Goal: Find specific page/section: Find specific page/section

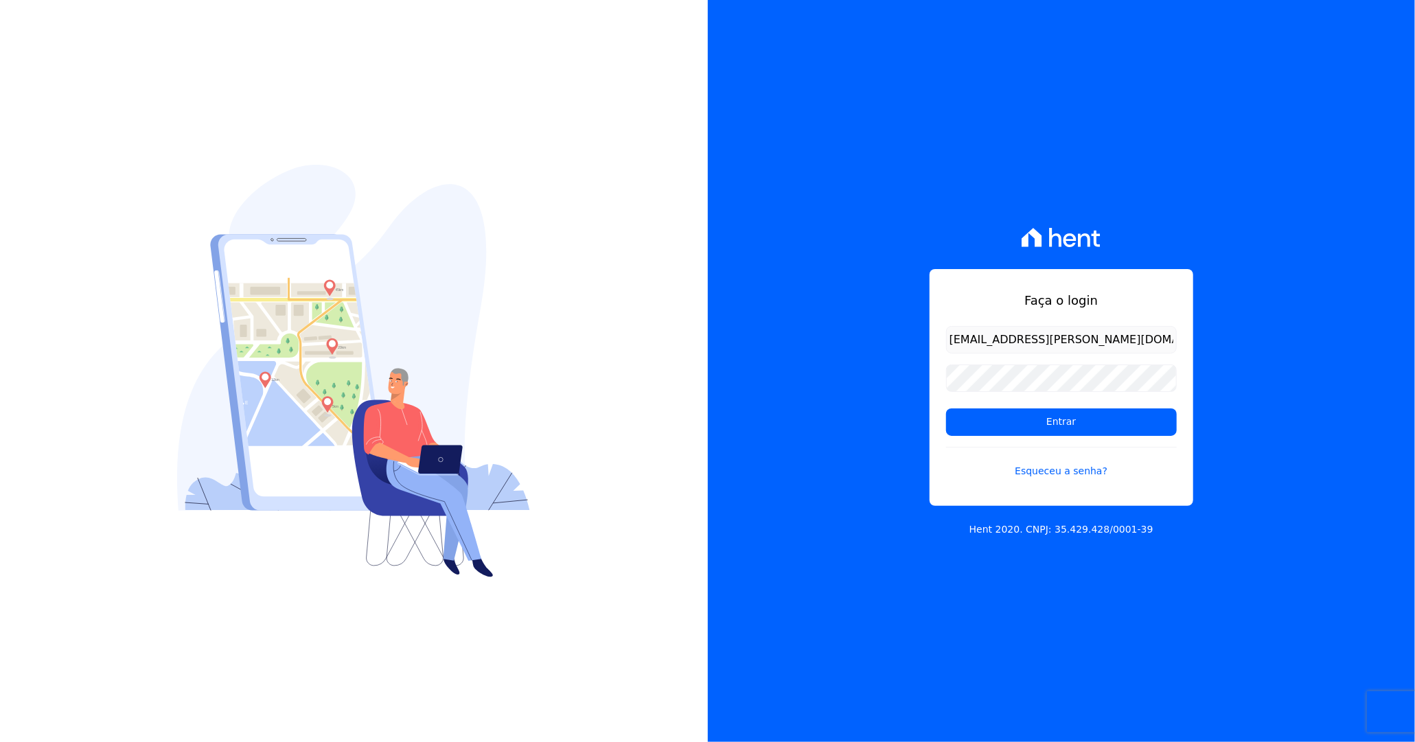
type input "[EMAIL_ADDRESS][PERSON_NAME][DOMAIN_NAME]"
click at [946, 408] on input "Entrar" at bounding box center [1061, 421] width 231 height 27
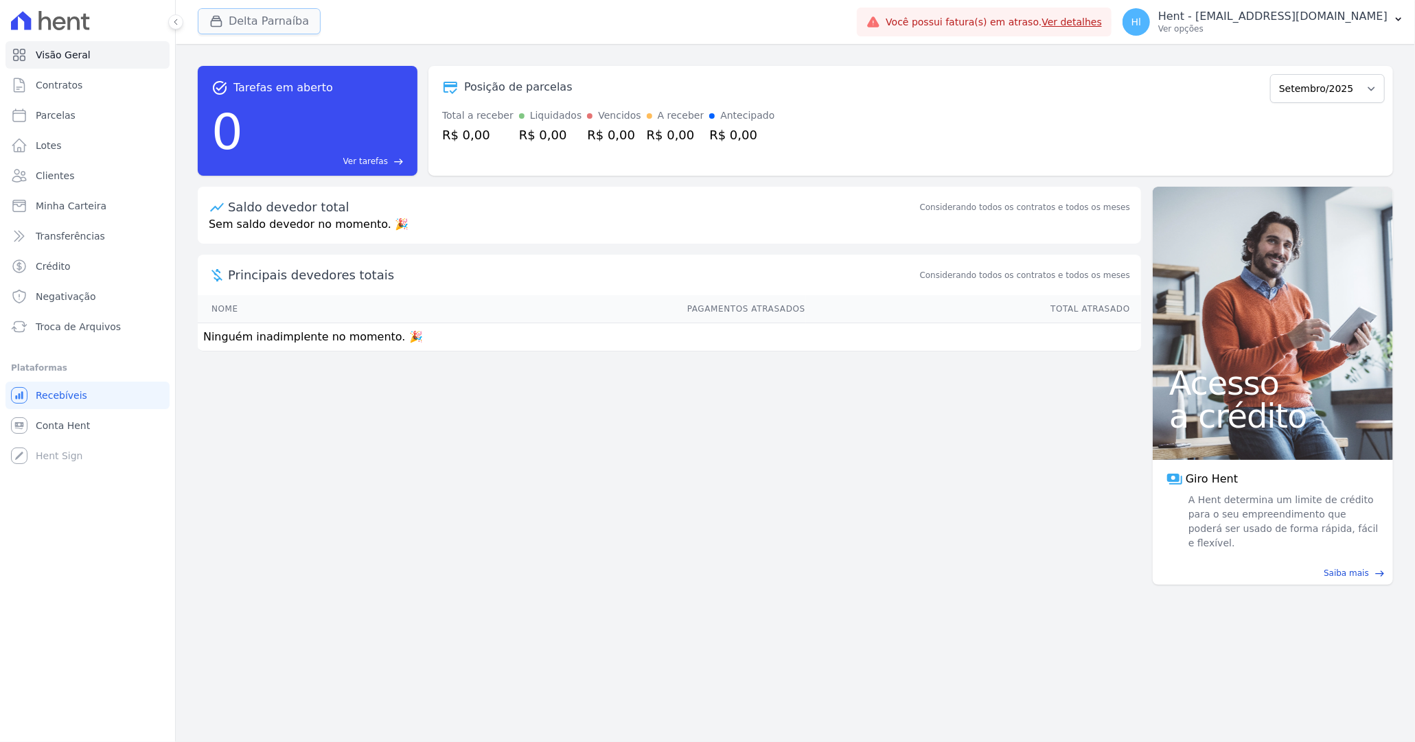
click at [279, 16] on button "Delta Parnaíba" at bounding box center [259, 21] width 123 height 26
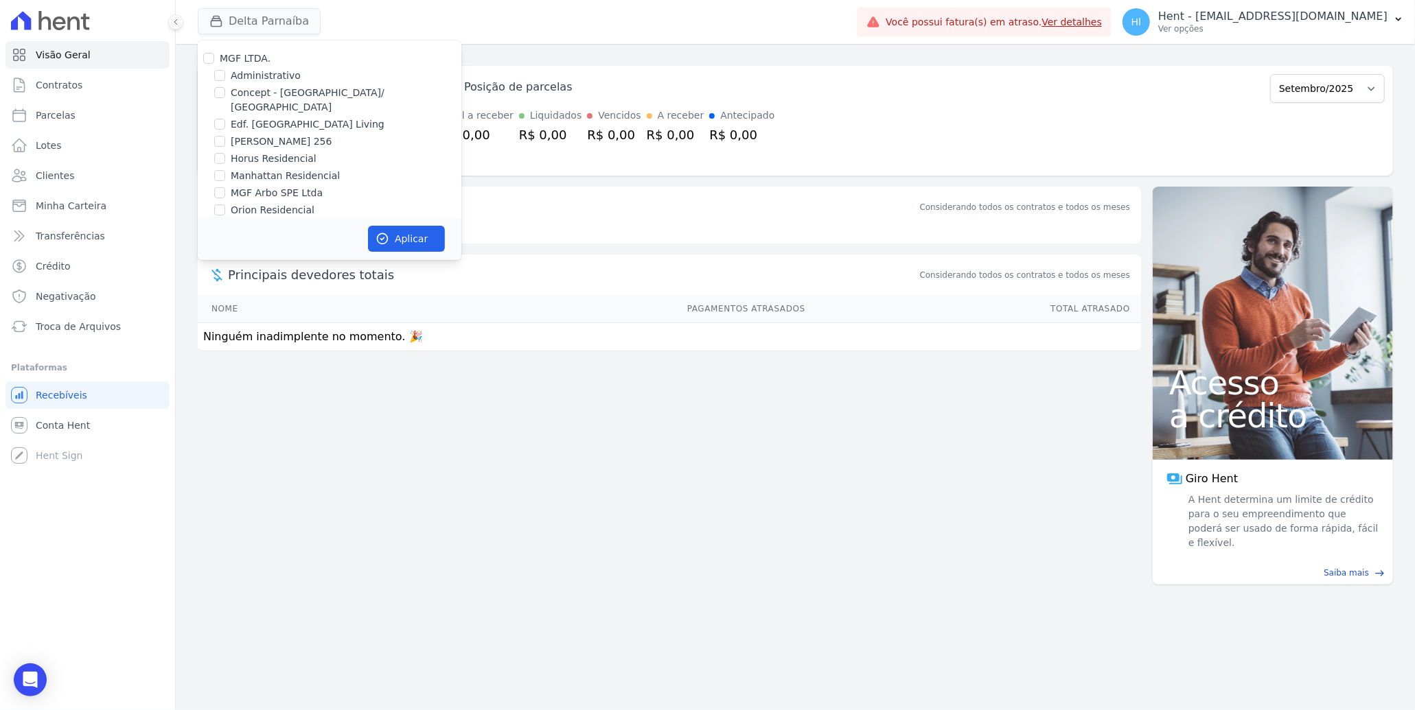
scroll to position [1869, 0]
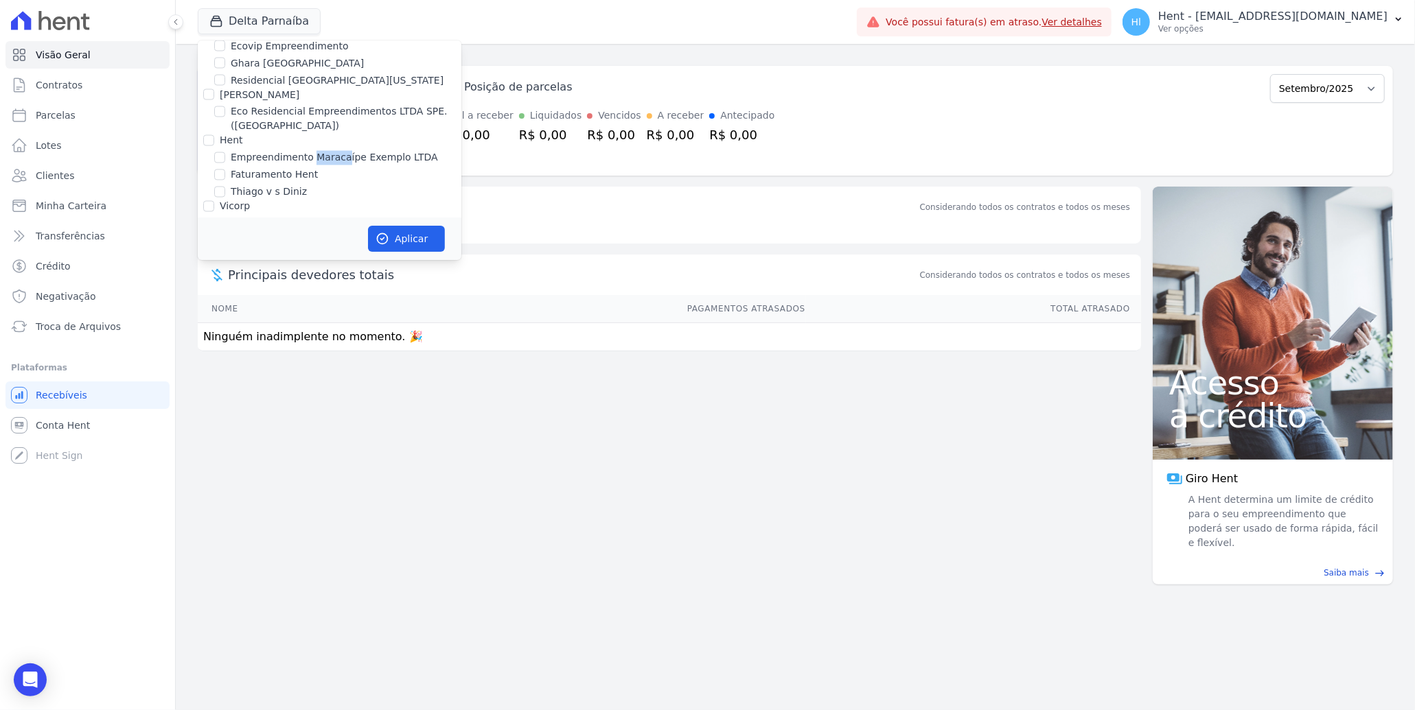
click at [362, 151] on label "Empreendimento Maracaípe Exemplo LTDA" at bounding box center [334, 158] width 207 height 14
click at [225, 152] on input "Empreendimento Maracaípe Exemplo LTDA" at bounding box center [219, 157] width 11 height 11
checkbox input "true"
click at [418, 253] on div "Aplicar" at bounding box center [330, 239] width 264 height 43
click at [431, 240] on button "Aplicar" at bounding box center [406, 239] width 77 height 26
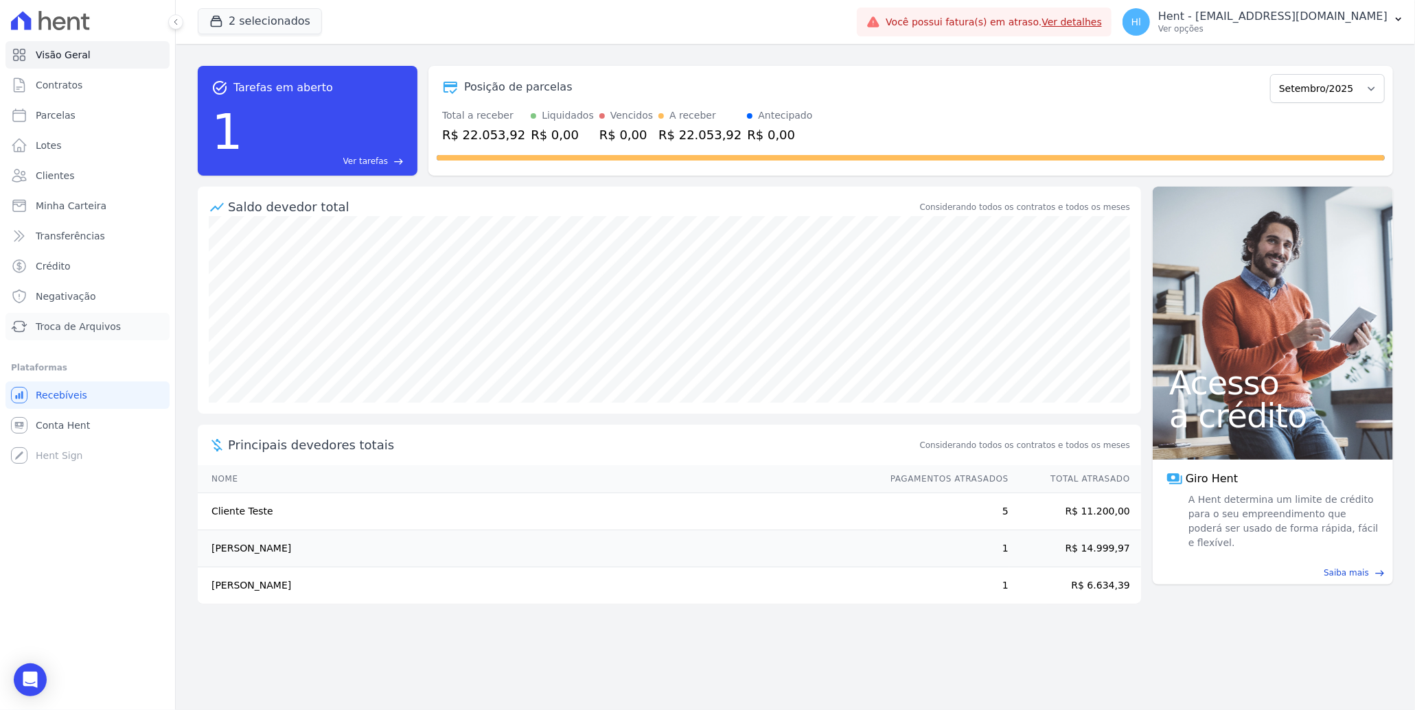
click at [94, 327] on span "Troca de Arquivos" at bounding box center [78, 327] width 85 height 14
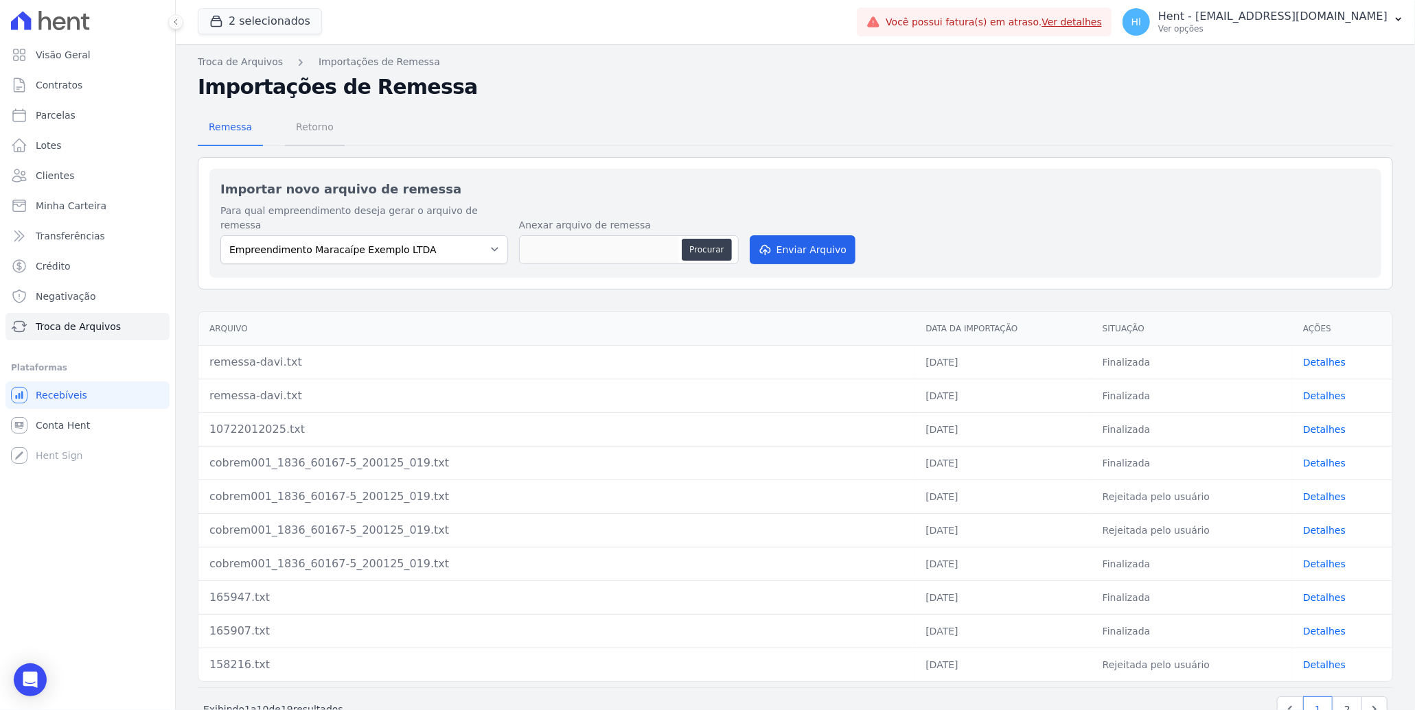
click at [315, 137] on span "Retorno" at bounding box center [315, 126] width 54 height 27
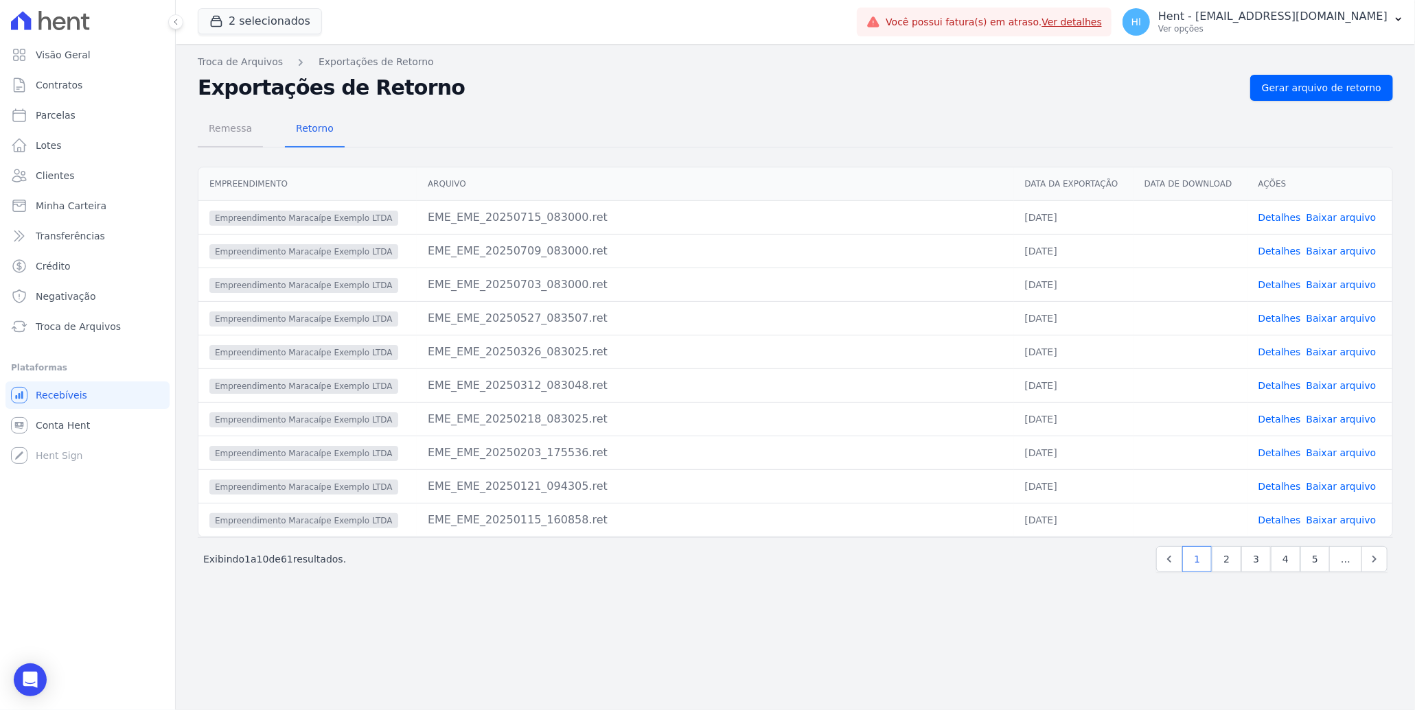
click at [226, 126] on span "Remessa" at bounding box center [230, 128] width 60 height 27
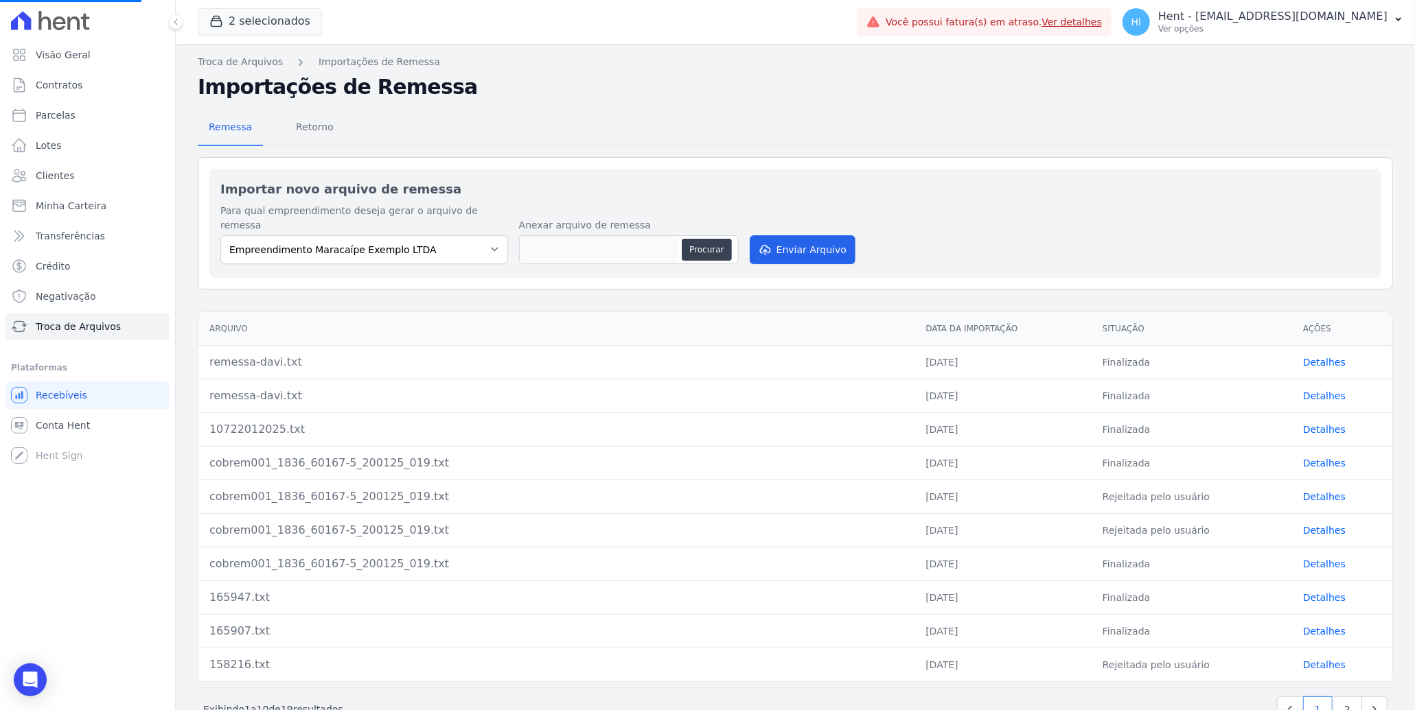
scroll to position [23, 0]
click at [336, 124] on span "Retorno" at bounding box center [315, 126] width 54 height 27
